Goal: Complete application form

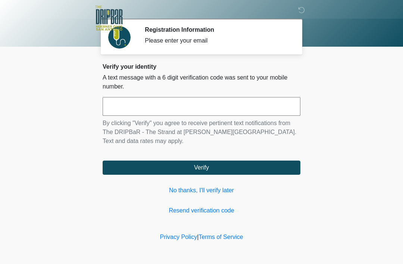
click at [200, 184] on div "Verify your identity A text message with a 6 digit verification code was sent t…" at bounding box center [202, 139] width 198 height 152
click at [206, 183] on div "Verify your identity A text message with a 6 digit verification code was sent t…" at bounding box center [202, 139] width 198 height 152
click at [205, 187] on link "No thanks, I'll verify later" at bounding box center [202, 190] width 198 height 9
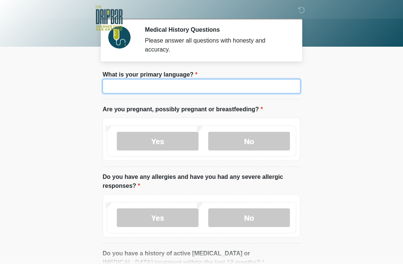
click at [212, 90] on input "What is your primary language?" at bounding box center [202, 86] width 198 height 14
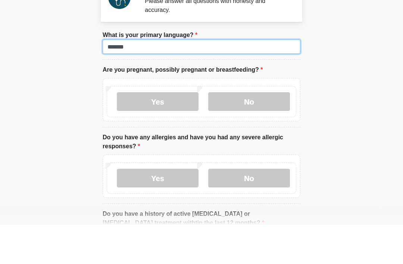
type input "*******"
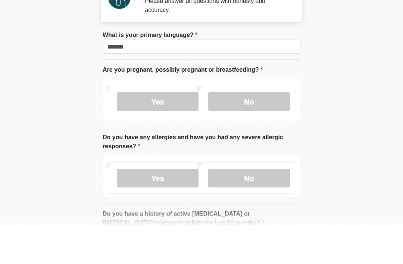
click at [257, 132] on label "No" at bounding box center [249, 141] width 82 height 19
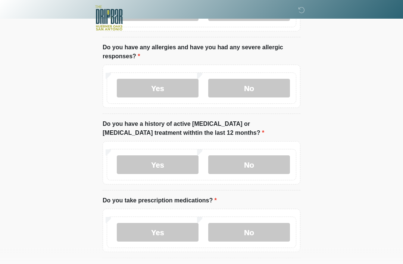
scroll to position [130, 0]
click at [259, 84] on label "No" at bounding box center [249, 88] width 82 height 19
click at [252, 158] on label "No" at bounding box center [249, 164] width 82 height 19
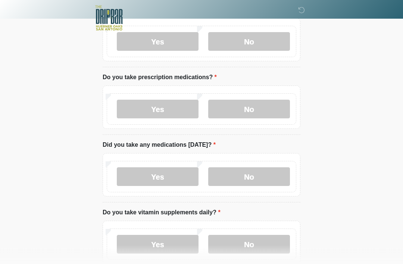
scroll to position [256, 0]
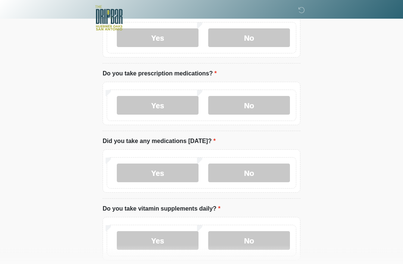
click at [176, 100] on label "Yes" at bounding box center [158, 105] width 82 height 19
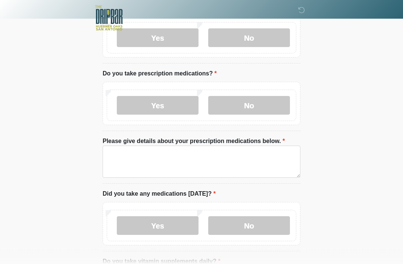
scroll to position [256, 0]
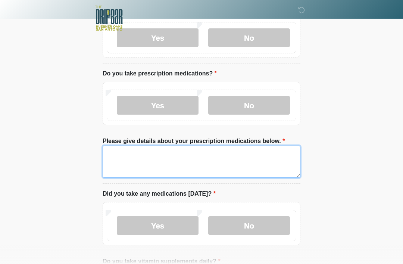
click at [120, 165] on textarea "Please give details about your prescription medications below." at bounding box center [202, 162] width 198 height 32
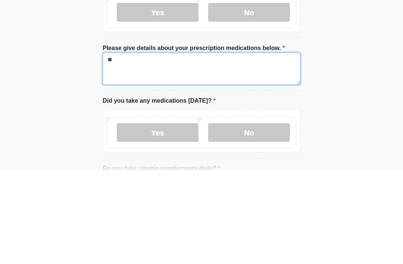
type textarea "*"
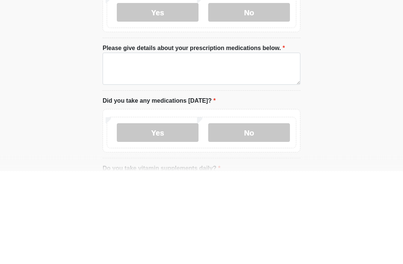
click at [250, 96] on label "No" at bounding box center [249, 105] width 82 height 19
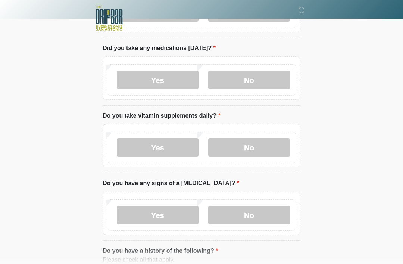
click at [164, 145] on label "Yes" at bounding box center [158, 147] width 82 height 19
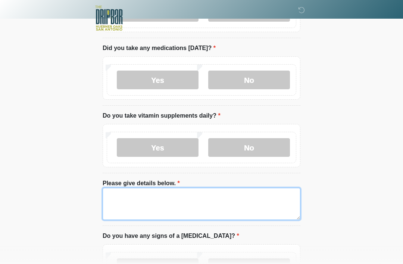
click at [112, 196] on textarea "Please give details below." at bounding box center [202, 204] width 198 height 32
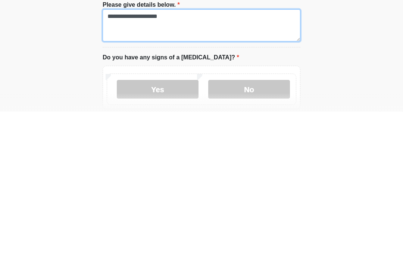
scroll to position [376, 0]
type textarea "**********"
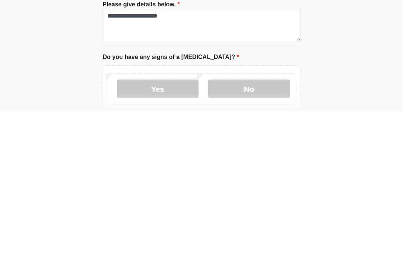
click at [266, 232] on label "No" at bounding box center [249, 241] width 82 height 19
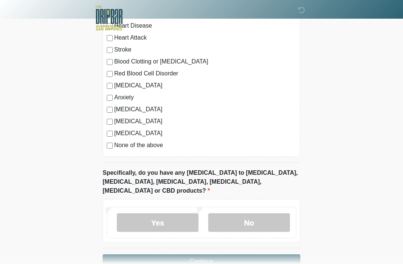
scroll to position [675, 0]
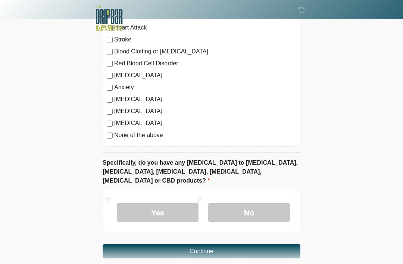
click at [258, 203] on label "No" at bounding box center [249, 212] width 82 height 19
click at [280, 247] on button "Continue" at bounding box center [202, 251] width 198 height 14
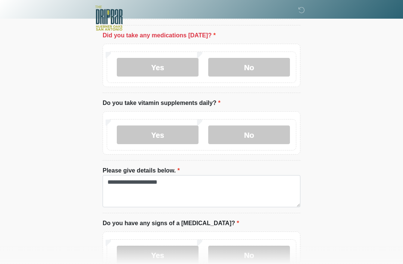
click at [250, 63] on label "No" at bounding box center [249, 67] width 82 height 19
click at [162, 130] on label "Yes" at bounding box center [158, 134] width 82 height 19
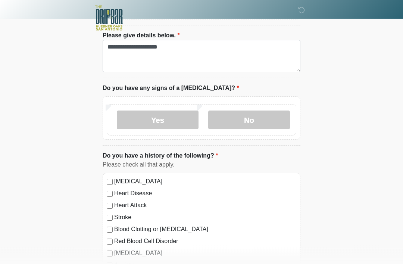
scroll to position [499, 0]
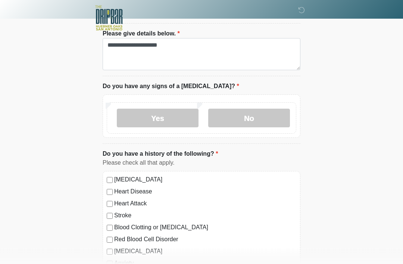
click at [248, 122] on label "No" at bounding box center [249, 118] width 82 height 19
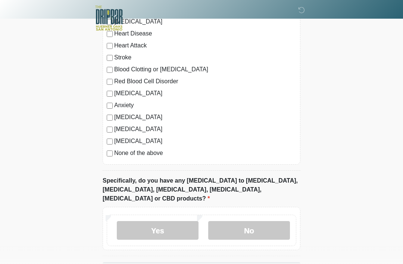
scroll to position [675, 0]
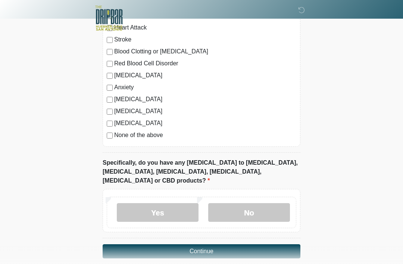
click at [257, 203] on label "No" at bounding box center [249, 212] width 82 height 19
click at [273, 245] on button "Continue" at bounding box center [202, 251] width 198 height 14
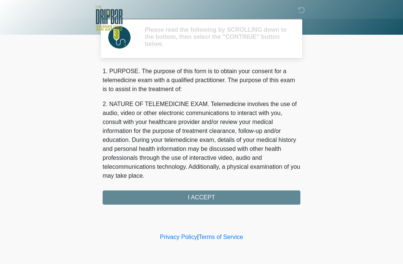
scroll to position [0, 0]
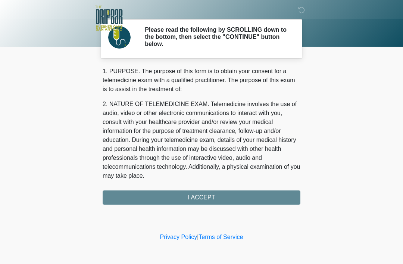
click at [274, 197] on div "1. PURPOSE. The purpose of this form is to obtain your consent for a telemedici…" at bounding box center [202, 136] width 198 height 138
click at [226, 197] on div "1. PURPOSE. The purpose of this form is to obtain your consent for a telemedici…" at bounding box center [202, 136] width 198 height 138
click at [221, 202] on div "1. PURPOSE. The purpose of this form is to obtain your consent for a telemedici…" at bounding box center [202, 136] width 198 height 138
click at [225, 201] on div "1. PURPOSE. The purpose of this form is to obtain your consent for a telemedici…" at bounding box center [202, 136] width 198 height 138
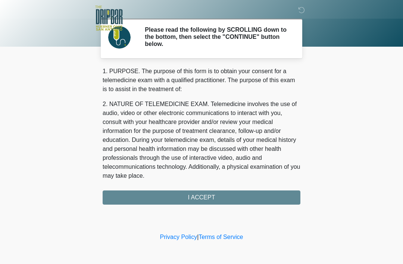
click at [200, 198] on div "1. PURPOSE. The purpose of this form is to obtain your consent for a telemedici…" at bounding box center [202, 136] width 198 height 138
click at [200, 195] on div "1. PURPOSE. The purpose of this form is to obtain your consent for a telemedici…" at bounding box center [202, 136] width 198 height 138
click at [199, 202] on div "1. PURPOSE. The purpose of this form is to obtain your consent for a telemedici…" at bounding box center [202, 136] width 198 height 138
click at [210, 201] on div "1. PURPOSE. The purpose of this form is to obtain your consent for a telemedici…" at bounding box center [202, 136] width 198 height 138
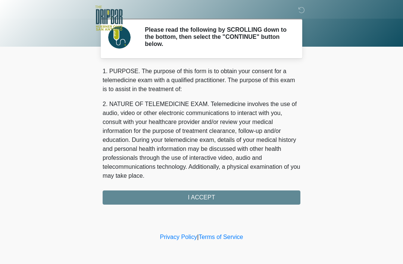
click at [219, 200] on div "1. PURPOSE. The purpose of this form is to obtain your consent for a telemedici…" at bounding box center [202, 136] width 198 height 138
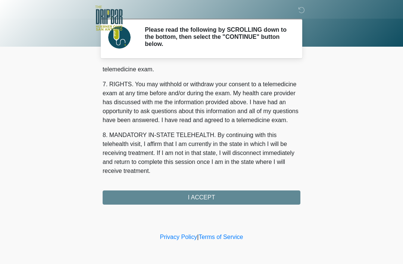
scroll to position [327, 0]
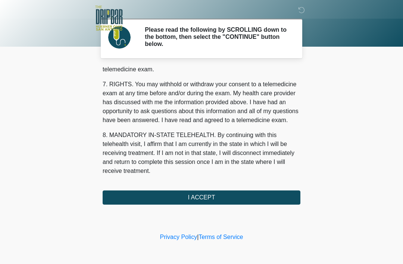
click at [205, 197] on button "I ACCEPT" at bounding box center [202, 197] width 198 height 14
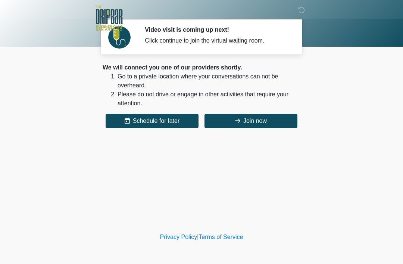
click at [266, 121] on button "Join now" at bounding box center [251, 121] width 93 height 14
